Goal: Task Accomplishment & Management: Complete application form

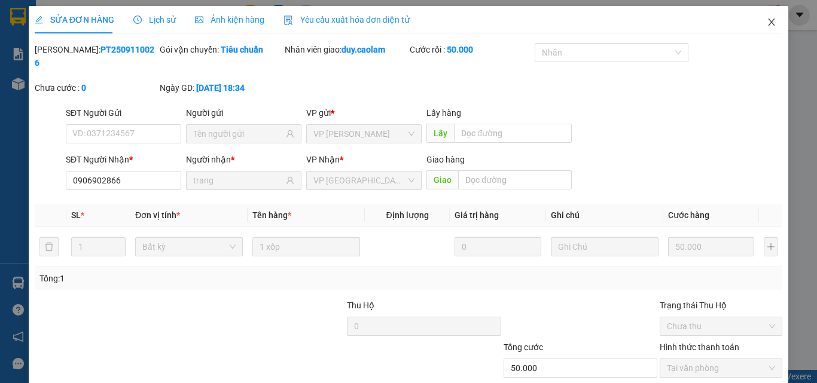
click at [768, 20] on icon "close" at bounding box center [771, 22] width 7 height 7
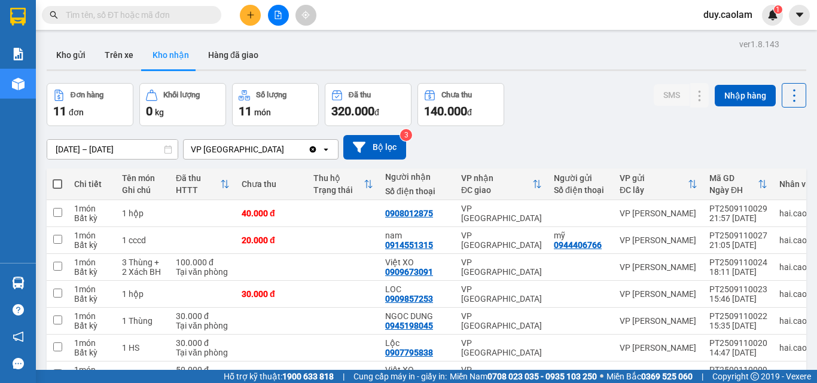
click at [115, 16] on input "text" at bounding box center [136, 14] width 141 height 13
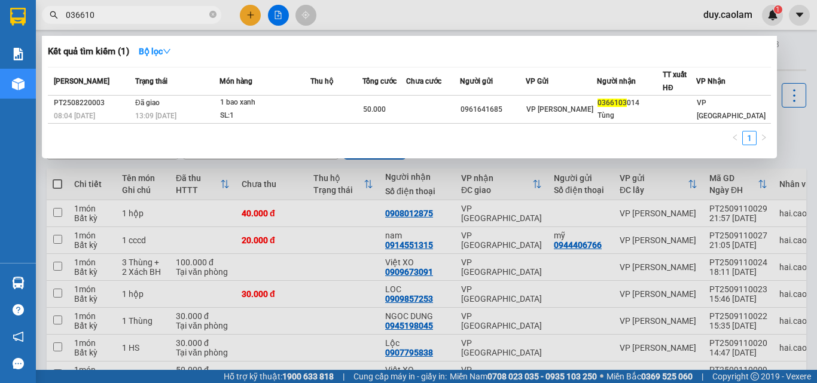
type input "0366103"
click at [212, 15] on icon "close-circle" at bounding box center [212, 14] width 7 height 7
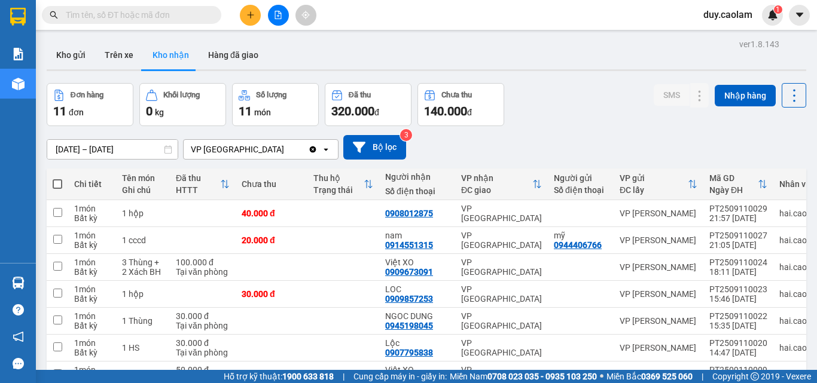
scroll to position [153, 0]
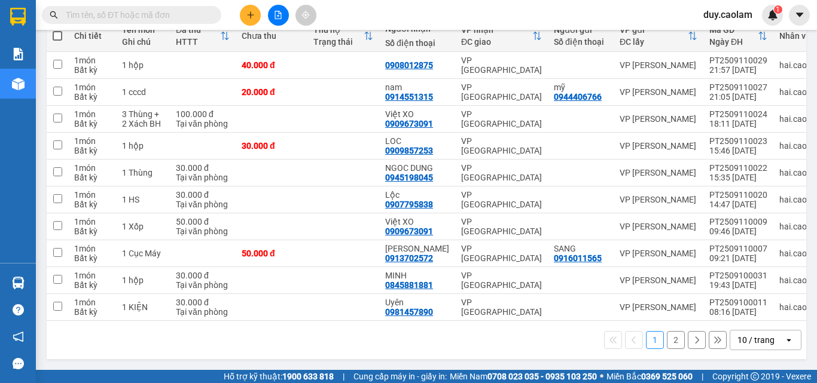
click at [668, 344] on button "2" at bounding box center [676, 340] width 18 height 18
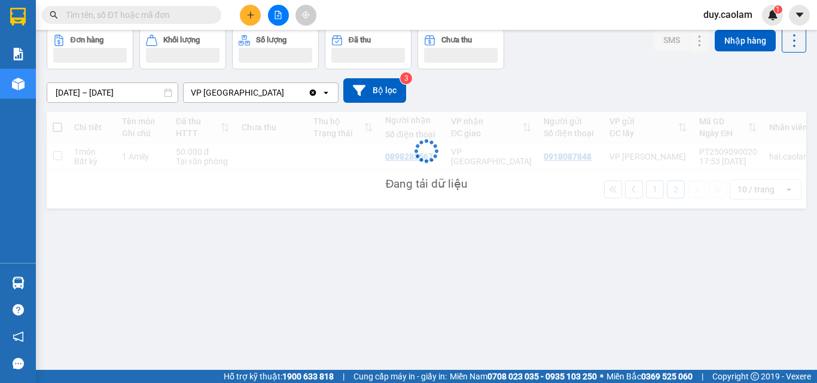
scroll to position [55, 0]
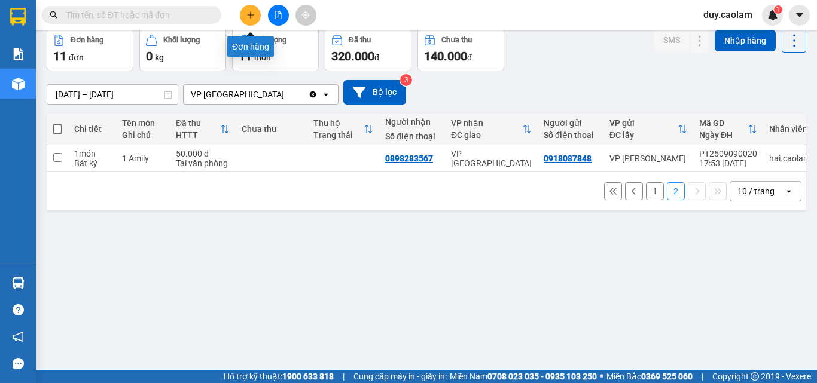
click at [255, 23] on button at bounding box center [250, 15] width 21 height 21
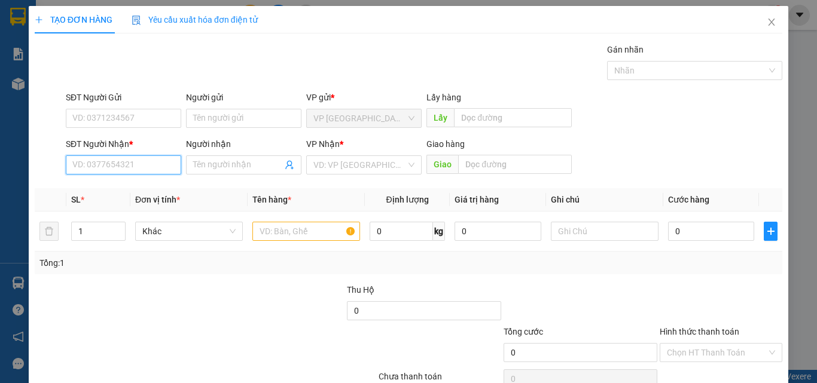
drag, startPoint x: 107, startPoint y: 167, endPoint x: 114, endPoint y: 163, distance: 7.5
click at [107, 168] on input "SĐT Người Nhận *" at bounding box center [123, 164] width 115 height 19
type input "0933004567"
drag, startPoint x: 121, startPoint y: 188, endPoint x: 138, endPoint y: 188, distance: 16.8
click at [122, 188] on div "0933004567 - BÌNH" at bounding box center [122, 188] width 100 height 13
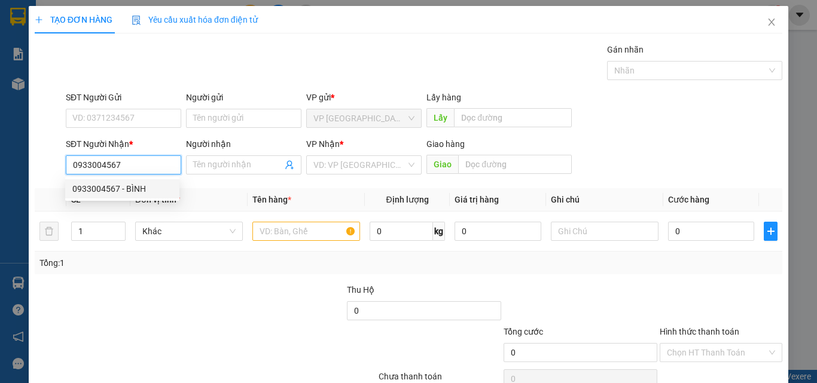
type input "BÌNH"
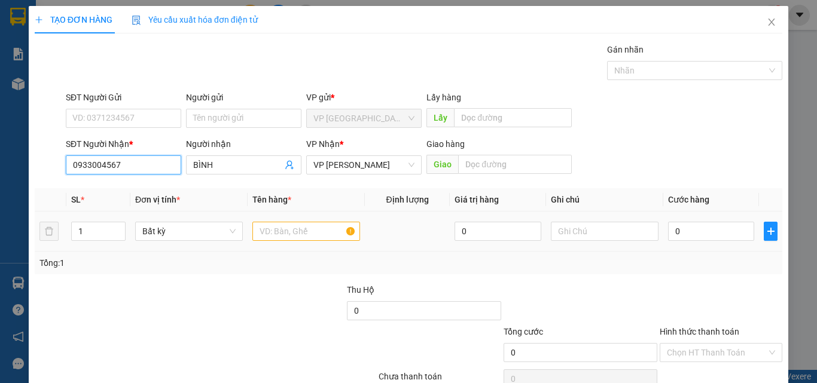
type input "0933004567"
click at [288, 241] on div at bounding box center [306, 231] width 108 height 24
click at [282, 238] on input "text" at bounding box center [306, 231] width 108 height 19
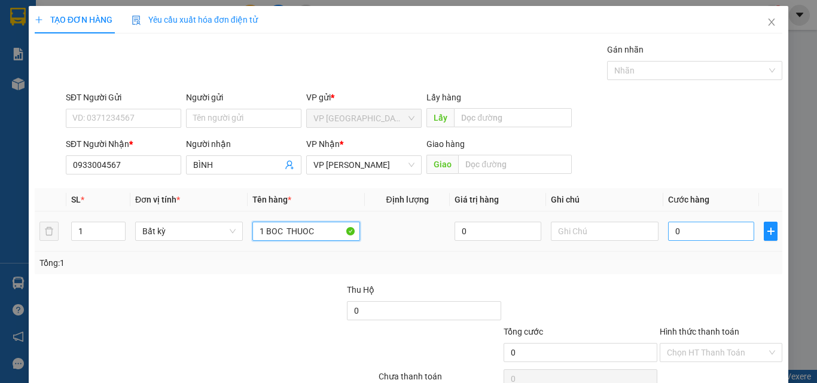
type input "1 BOC THUOC"
click at [682, 235] on input "0" at bounding box center [711, 231] width 86 height 19
type input "3"
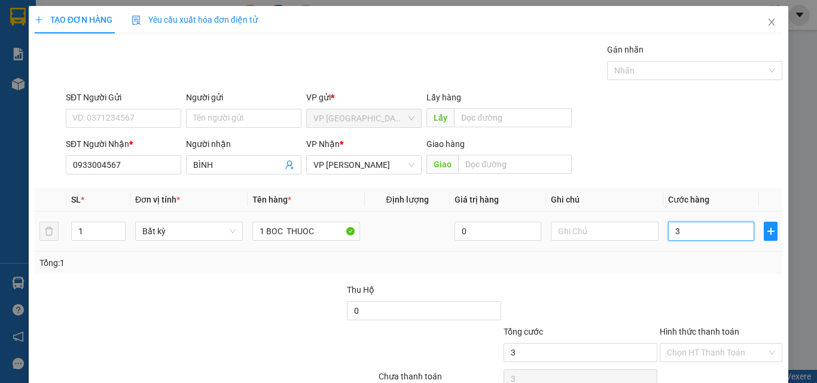
type input "30"
type input "300"
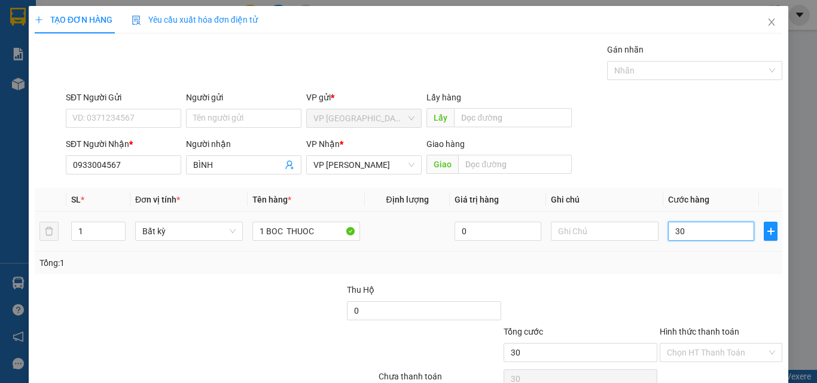
type input "300"
type input "3.000"
type input "30.000"
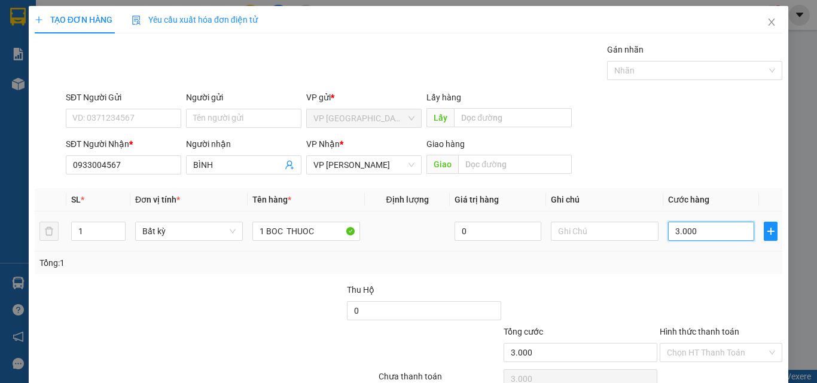
type input "30.000"
type input "300.000"
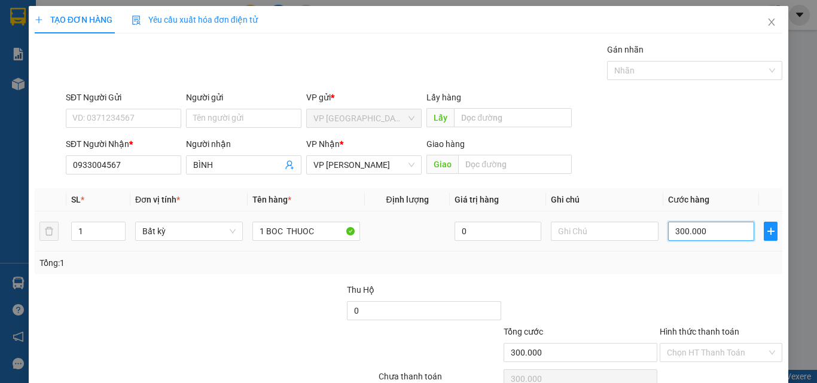
type input "30.000"
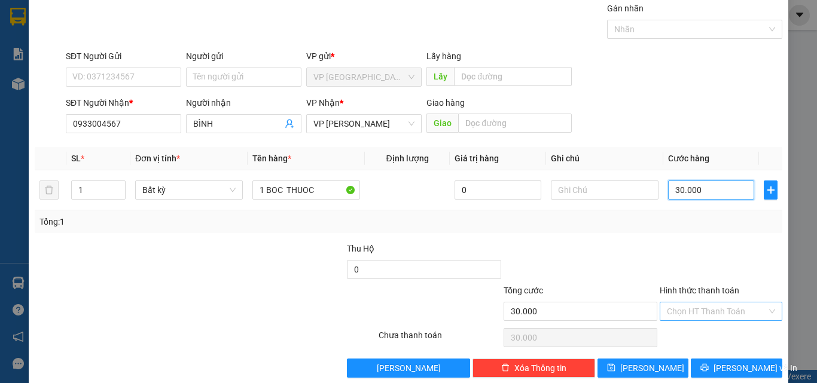
scroll to position [59, 0]
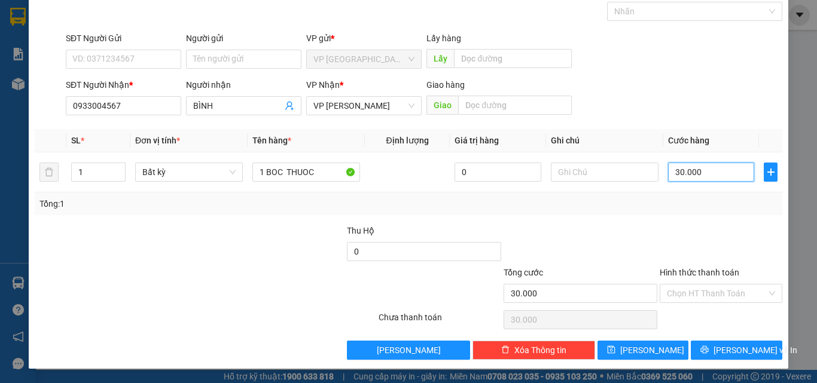
type input "30.000"
click at [711, 275] on label "Hình thức thanh toán" at bounding box center [700, 273] width 80 height 10
click at [711, 285] on input "Hình thức thanh toán" at bounding box center [717, 294] width 100 height 18
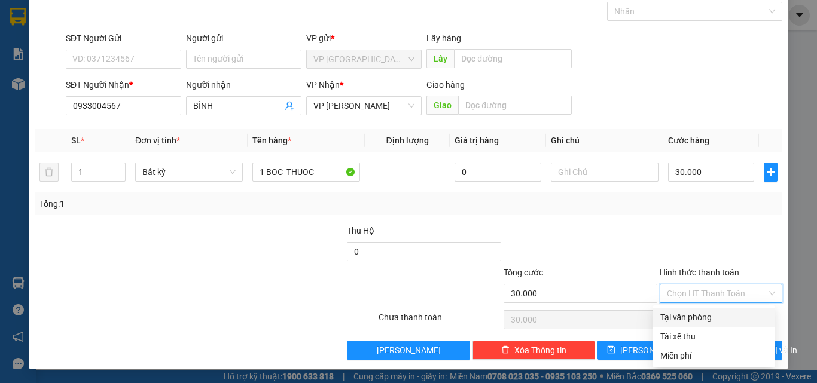
click at [701, 312] on div "Tại văn phòng" at bounding box center [713, 317] width 107 height 13
type input "0"
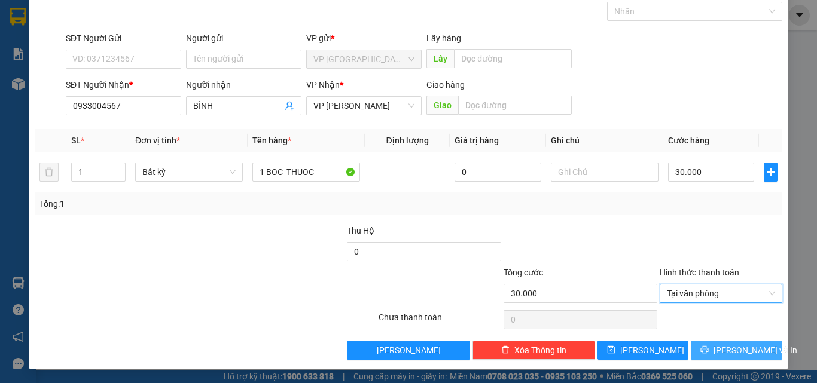
click at [698, 348] on button "[PERSON_NAME] và In" at bounding box center [736, 350] width 91 height 19
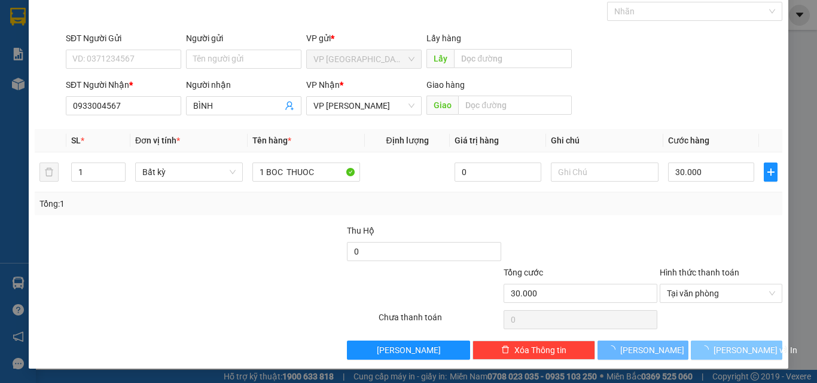
scroll to position [21, 0]
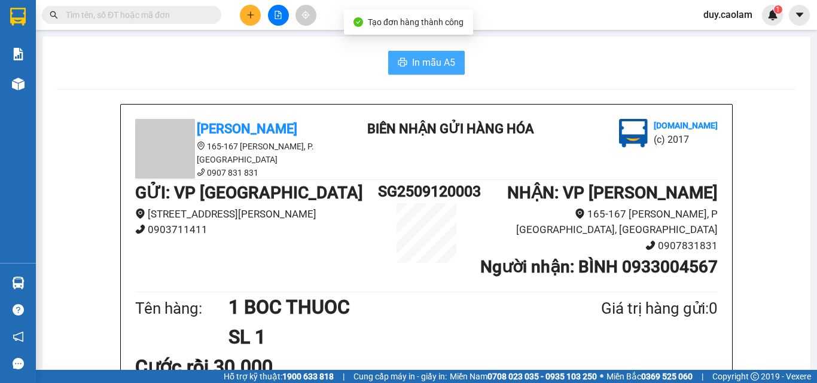
click at [435, 63] on span "In mẫu A5" at bounding box center [433, 62] width 43 height 15
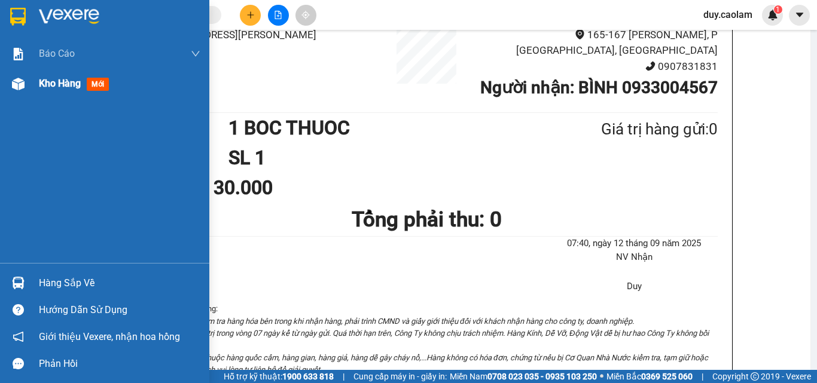
click at [20, 86] on img at bounding box center [18, 84] width 13 height 13
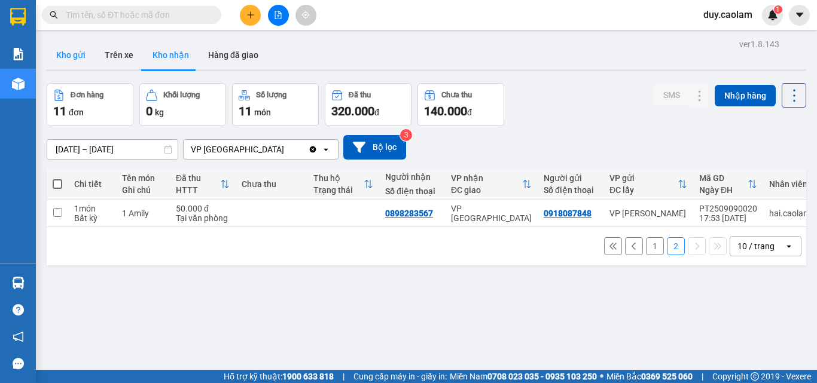
click at [69, 53] on button "Kho gửi" at bounding box center [71, 55] width 48 height 29
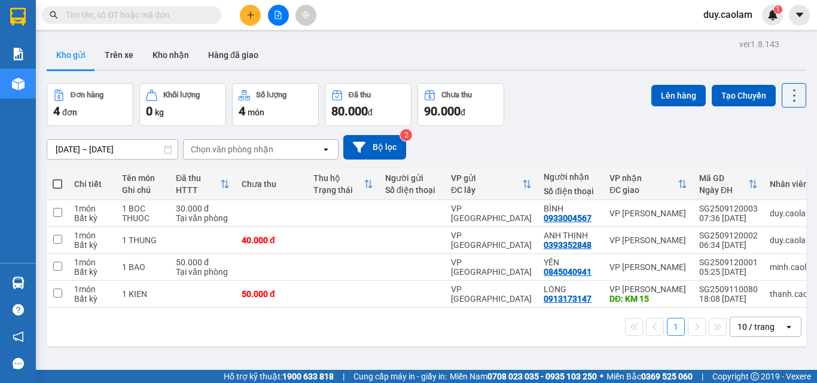
click at [249, 23] on button at bounding box center [250, 15] width 21 height 21
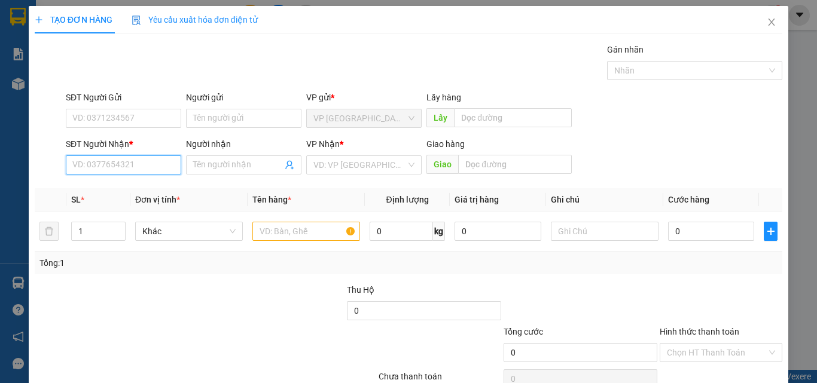
click at [132, 166] on input "SĐT Người Nhận *" at bounding box center [123, 164] width 115 height 19
type input "0"
click at [130, 164] on input "SĐT Người Nhận *" at bounding box center [123, 164] width 115 height 19
click at [125, 166] on input "SĐT Người Nhận *" at bounding box center [123, 164] width 115 height 19
drag, startPoint x: 125, startPoint y: 189, endPoint x: 131, endPoint y: 188, distance: 6.1
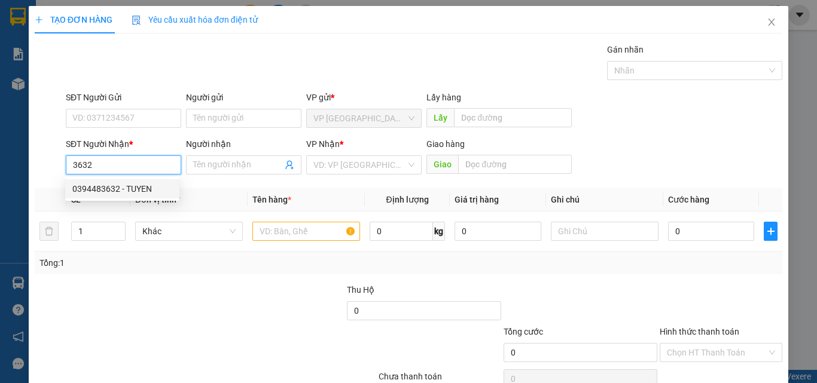
click at [126, 189] on div "0394483632 - TUYEN" at bounding box center [122, 188] width 100 height 13
type input "0394483632"
type input "TUYEN"
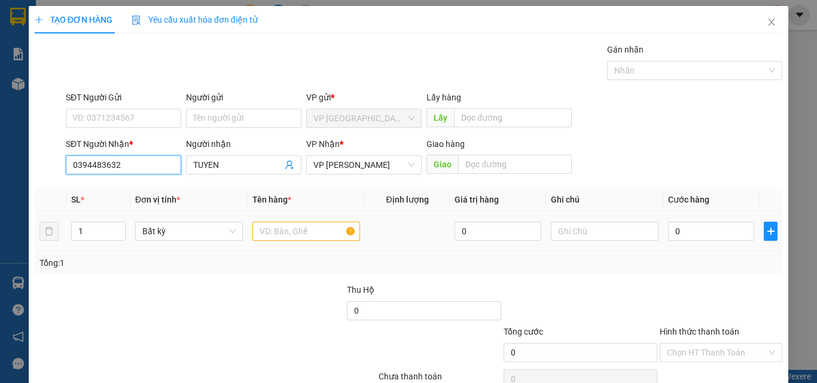
type input "0394483632"
click at [315, 234] on input "text" at bounding box center [306, 231] width 108 height 19
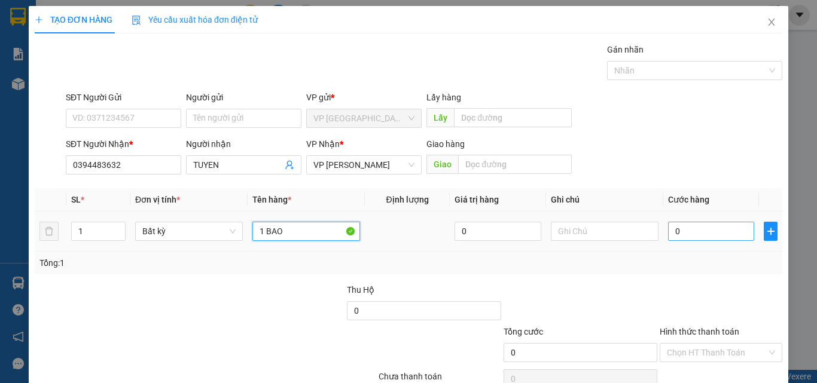
type input "1 BAO"
click at [697, 234] on input "0" at bounding box center [711, 231] width 86 height 19
type input "4"
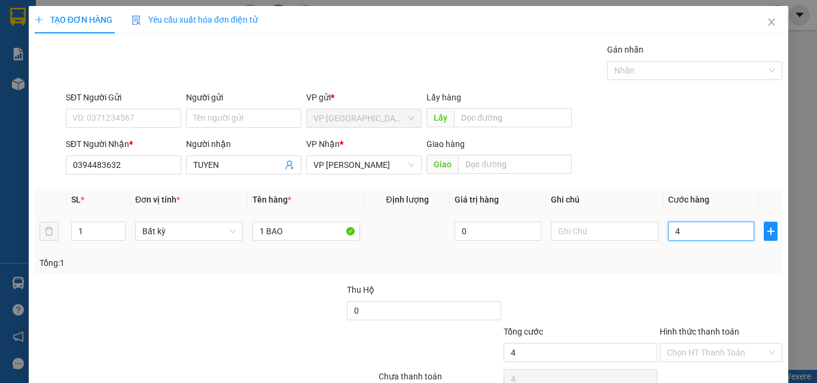
type input "40"
type input "400"
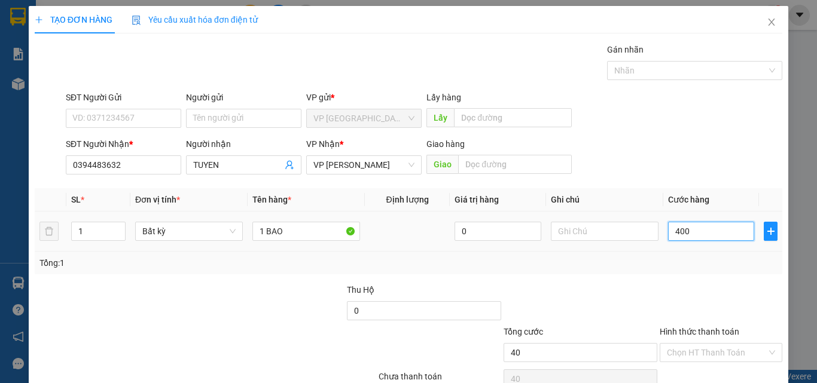
type input "400"
type input "4.000"
type input "40.000"
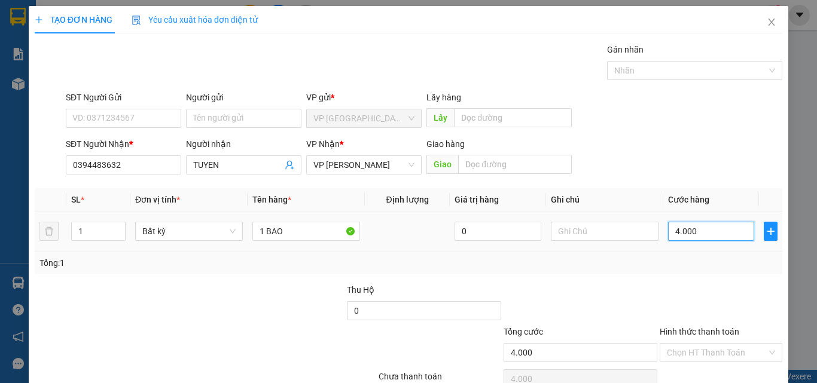
type input "40.000"
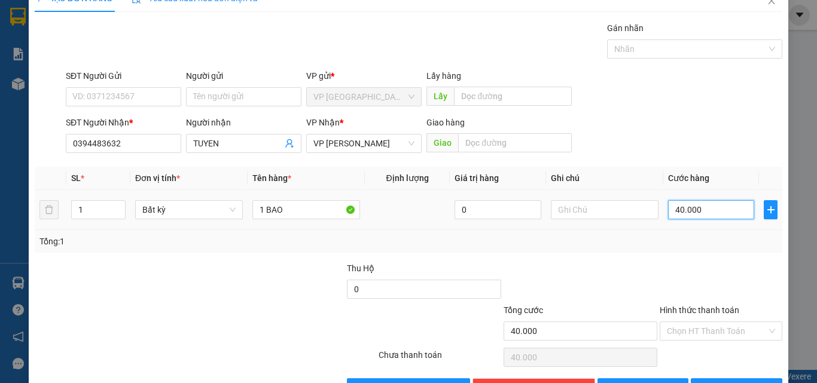
scroll to position [59, 0]
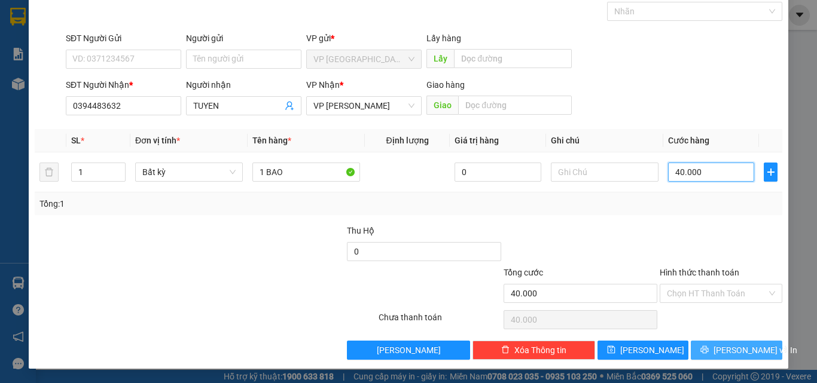
type input "40.000"
click at [709, 357] on button "[PERSON_NAME] và In" at bounding box center [736, 350] width 91 height 19
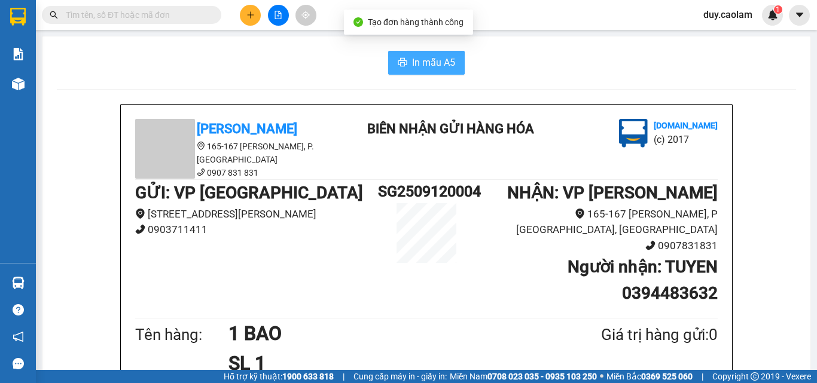
click at [415, 58] on span "In mẫu A5" at bounding box center [433, 62] width 43 height 15
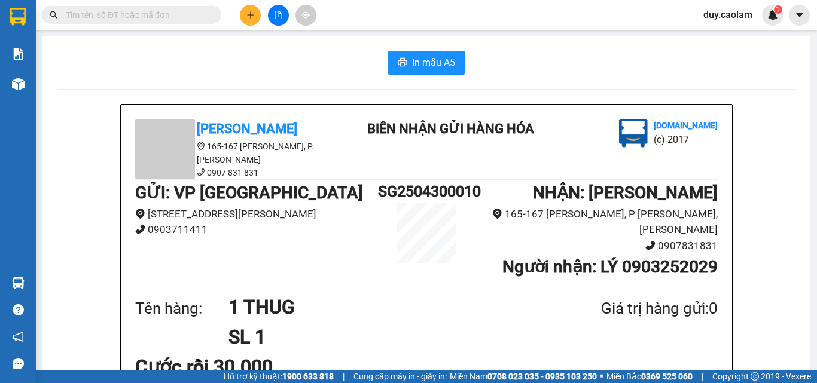
click at [163, 13] on input "text" at bounding box center [136, 14] width 141 height 13
click at [162, 13] on input "text" at bounding box center [136, 14] width 141 height 13
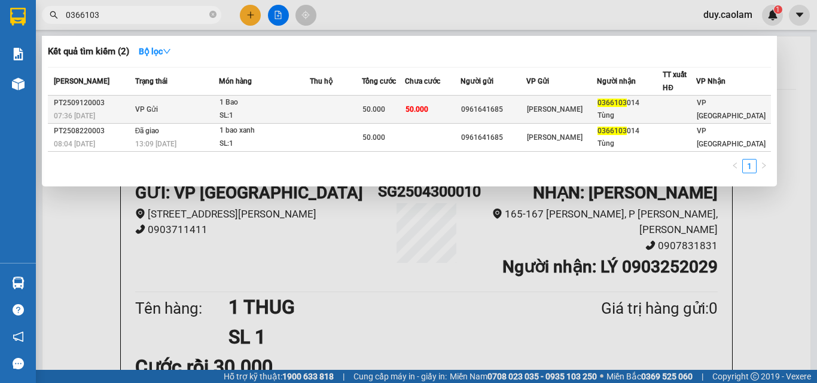
type input "0366103"
click at [285, 109] on div "SL: 1" at bounding box center [264, 115] width 90 height 13
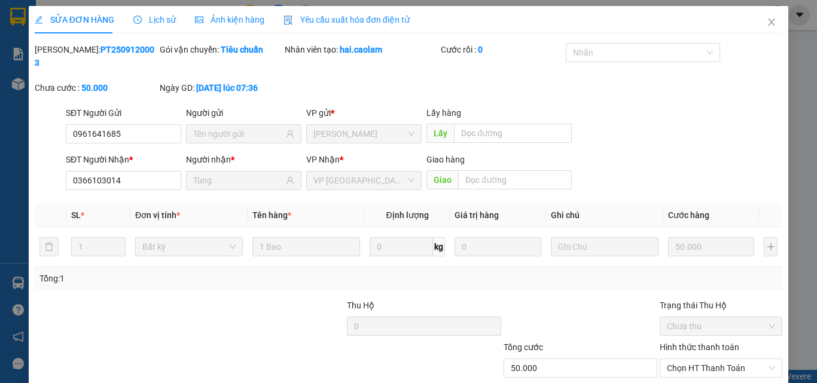
type input "0961641685"
type input "0366103014"
type input "Tùng"
type input "50.000"
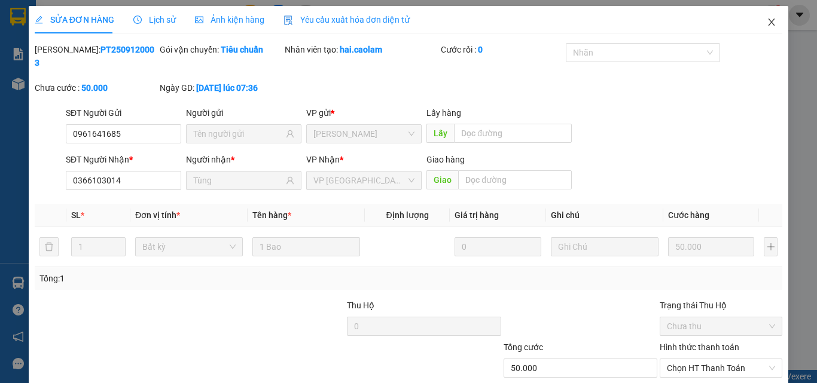
click at [767, 21] on icon "close" at bounding box center [772, 22] width 10 height 10
